Goal: Information Seeking & Learning: Learn about a topic

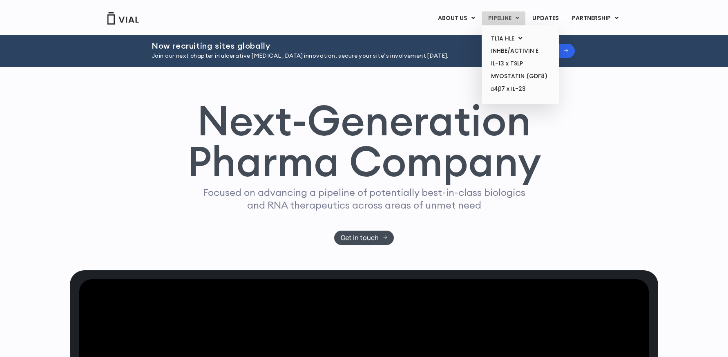
click at [506, 22] on link "PIPELINE" at bounding box center [504, 18] width 44 height 14
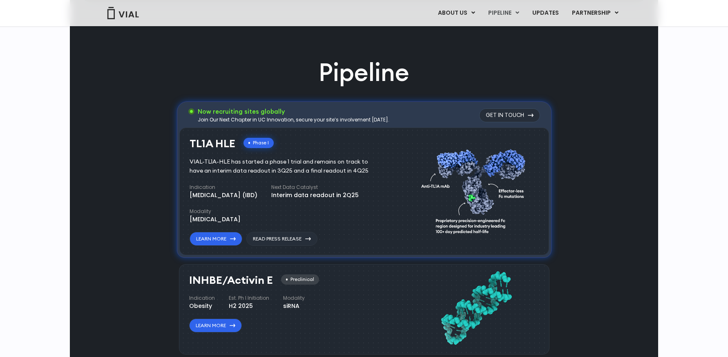
scroll to position [459, 0]
drag, startPoint x: 398, startPoint y: 193, endPoint x: 199, endPoint y: 151, distance: 203.2
click at [199, 151] on div "TL1A HLE Phase I VIAL-TL1A-HLE has started a phase 1 trial and remains on track…" at bounding box center [299, 190] width 219 height 112
drag, startPoint x: 199, startPoint y: 151, endPoint x: 290, endPoint y: 173, distance: 92.9
click at [290, 173] on div "VIAL-TL1A-HLE has started a phase 1 trial and remains on track to have an inter…" at bounding box center [285, 167] width 191 height 18
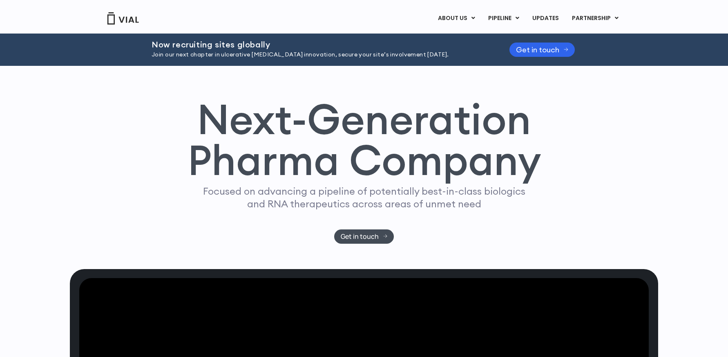
scroll to position [0, 0]
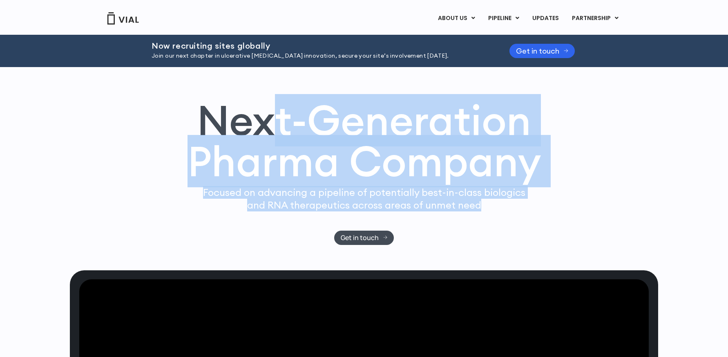
drag, startPoint x: 459, startPoint y: 195, endPoint x: 273, endPoint y: 124, distance: 199.0
click at [273, 124] on div "Next-Generation Pharma Company Focused on advancing a pipeline of potentially b…" at bounding box center [364, 172] width 523 height 145
